Goal: Task Accomplishment & Management: Manage account settings

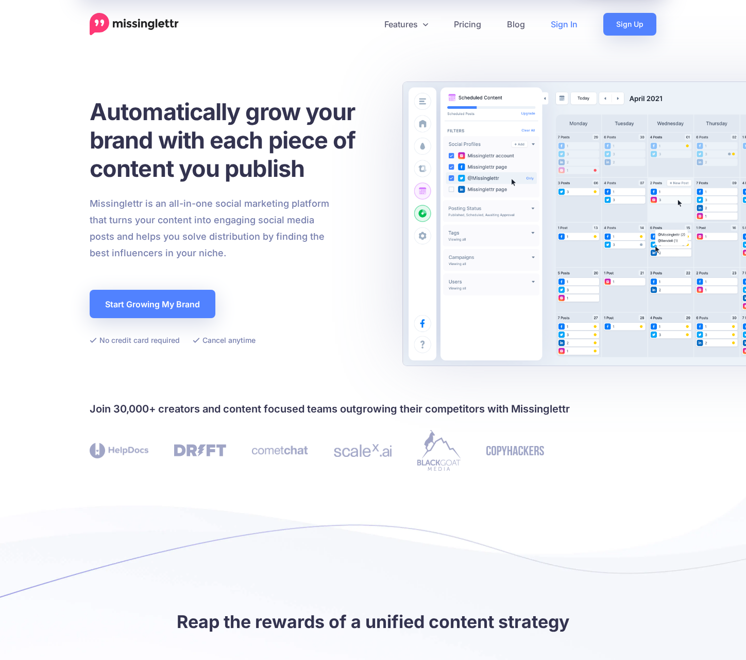
click at [559, 24] on link "Sign In" at bounding box center [564, 24] width 53 height 23
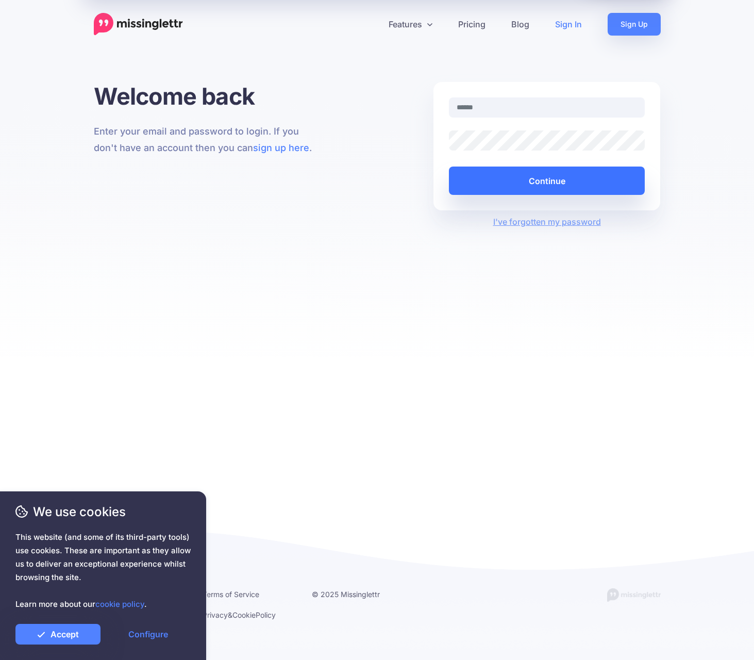
type input "**********"
click at [579, 181] on button "Continue" at bounding box center [547, 180] width 196 height 28
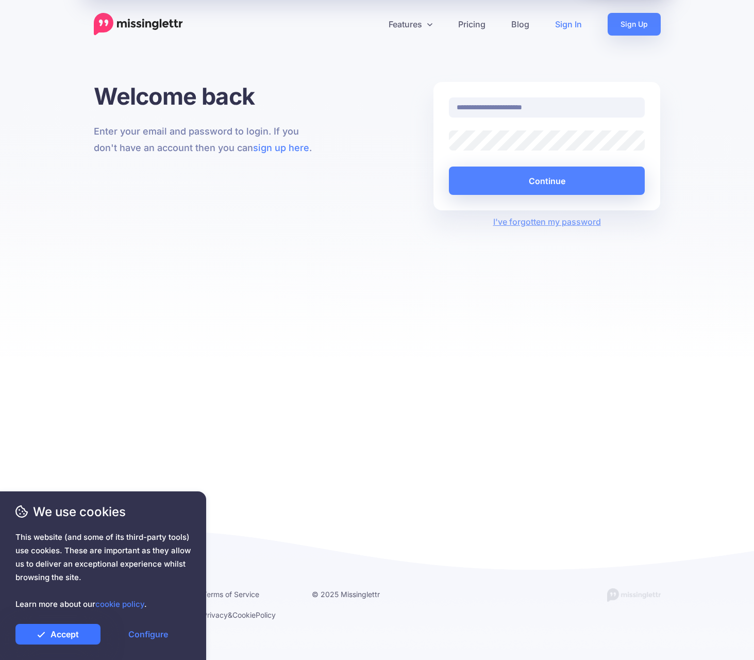
click at [78, 638] on link "Accept" at bounding box center [57, 634] width 85 height 21
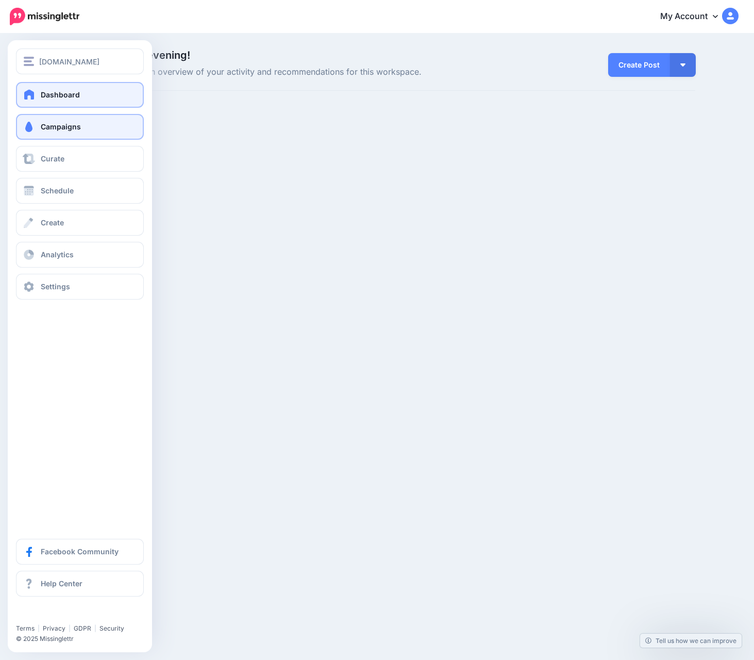
click at [89, 125] on link "Campaigns" at bounding box center [80, 127] width 128 height 26
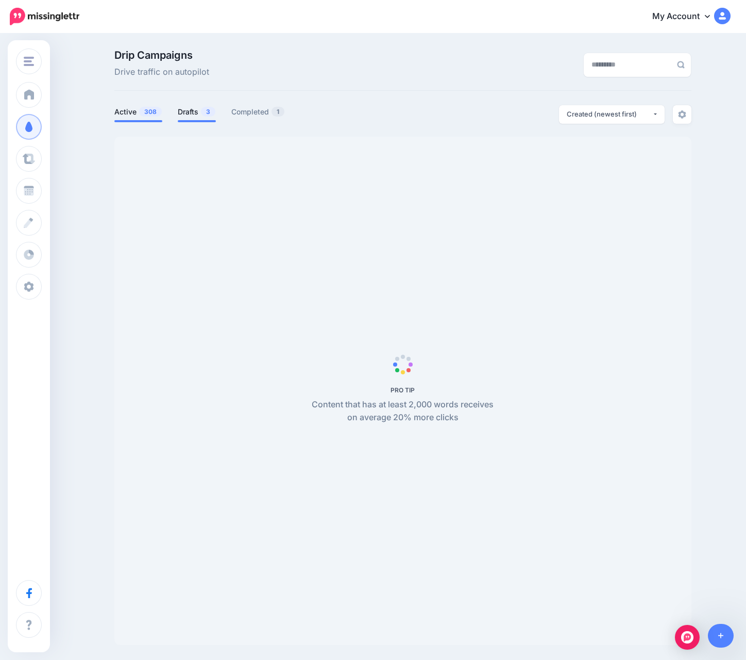
click at [195, 119] on li "Drafts 3" at bounding box center [197, 113] width 38 height 17
